Goal: Entertainment & Leisure: Consume media (video, audio)

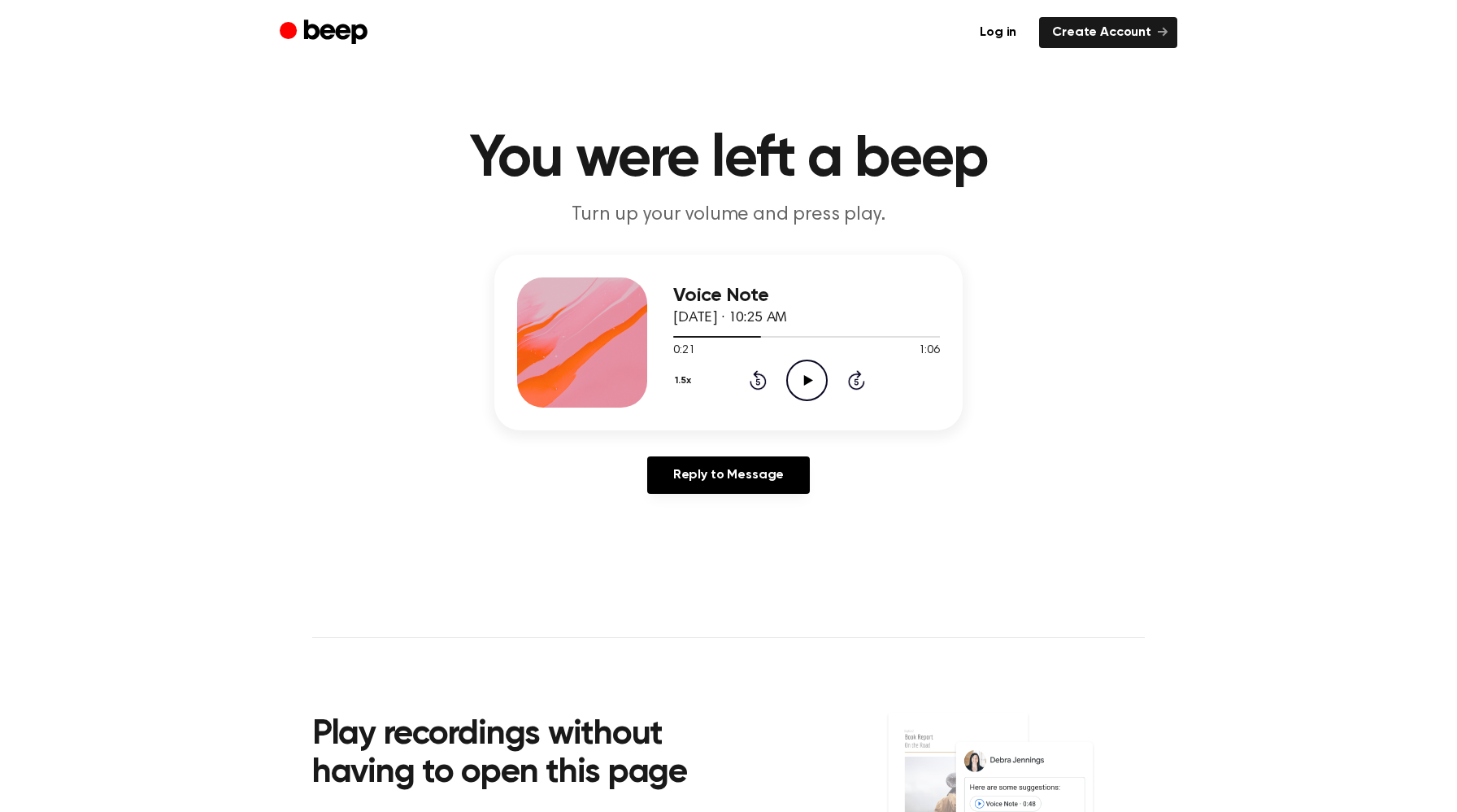
click at [817, 371] on icon "Play Audio" at bounding box center [806, 380] width 42 height 42
click at [760, 370] on icon "Rewind 5 seconds" at bounding box center [757, 380] width 18 height 21
